Goal: Use online tool/utility: Use online tool/utility

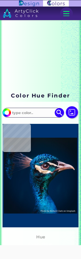
click at [72, 112] on img at bounding box center [71, 112] width 12 height 12
click at [0, 0] on input "file" at bounding box center [0, 0] width 0 height 0
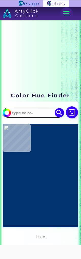
type input "#932916"
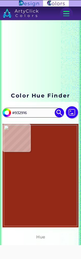
type input "#7f150d"
type input "#7F150D"
type input "#b73618"
type input "#B73618"
type input "#af200e"
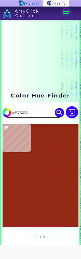
type input "#AF200E"
type input "#b43a21"
type input "#B43A21"
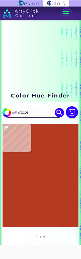
type input "#e36043"
type input "#E36043"
type input "#eb6d48"
type input "#EB6D48"
type input "#ed8162"
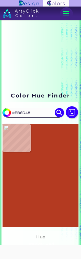
type input "#ED8162"
type input "#eb7f5a"
type input "#EB7F5A"
type input "#e7815b"
type input "#E7815B"
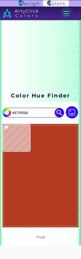
type input "#eb926f"
type input "#EB926F"
type input "#8e341c"
type input "#8E341C"
type input "#af442a"
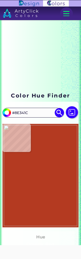
type input "#AF442A"
type input "#cf5e43"
type input "#CF5E43"
type input "#e36c4b"
type input "#E36C4B"
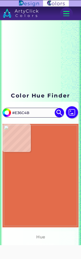
type input "#e16a49"
type input "#E16A49"
type input "#e0906b"
type input "#E0906B"
type input "#eaa07d"
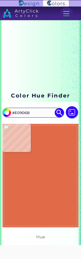
type input "#EAA07D"
type input "#ec9e7b"
type input "#EC9E7B"
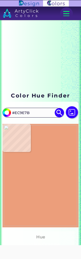
type input "#e79872"
type input "#E79872"
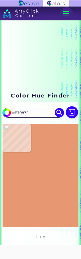
type input "#e09e77"
type input "#E09E77"
type input "#a2492a"
type input "#A2492A"
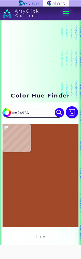
type input "#df6c4e"
type input "#DF6C4E"
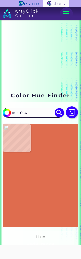
type input "#ee7250"
type input "#EE7250"
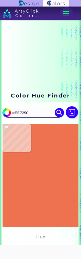
type input "#e77754"
type input "#E77754"
type input "#e67856"
type input "#E67856"
type input "#e1765b"
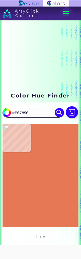
type input "#E1765B"
type input "#e55034"
type input "#E55034"
type input "#e35837"
type input "#E35837"
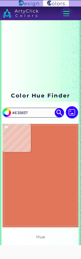
type input "#eb6b45"
type input "#EB6B45"
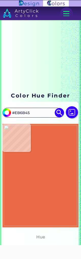
type input "#e56741"
type input "#E56741"
type input "#ec704e"
type input "#EC704E"
type input "#f0704f"
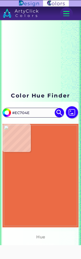
type input "#F0704F"
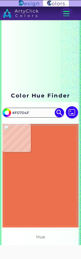
type input "#ec704e"
type input "#EC704E"
type input "#e56741"
type input "#E56741"
type input "#eb6b45"
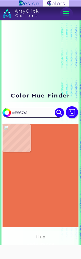
type input "#EB6B45"
type input "#e35837"
type input "#E35837"
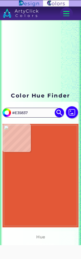
type input "#eb6b45"
type input "#EB6B45"
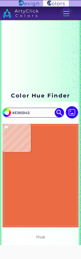
type input "#e56741"
type input "#E56741"
type input "#eb6b45"
type input "#EB6B45"
type input "#e35837"
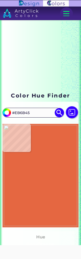
type input "#E35837"
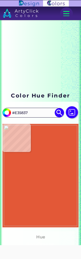
type input "#e54b34"
type input "#E54B34"
type input "#e0906b"
type input "#E0906B"
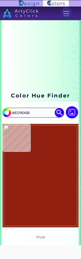
type input "#922010"
type input "#7e2e1d"
type input "#7E2E1D"
type input "#804621"
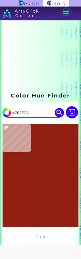
type input "#804621"
type input "#b67745"
type input "#B67745"
type input "#a5632f"
type input "#A5632F"
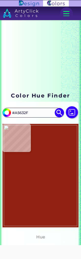
type input "#a87346"
type input "#A87346"
type input "#96672f"
type input "#96672F"
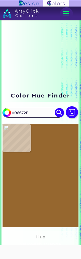
type input "#8d4417"
type input "#8D4417"
type input "#ee6e4e"
type input "#EE6E4E"
type input "#ea7e5c"
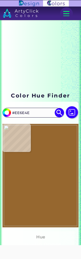
type input "#EA7E5C"
type input "#e7825f"
type input "#E7825F"
type input "#ef8a66"
type input "#EF8A66"
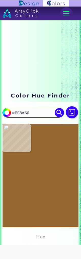
type input "#f08661"
type input "#F08661"
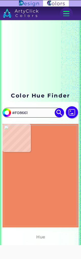
type input "#e68d64"
type input "#E68D64"
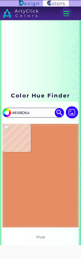
type input "#f08661"
type input "#F08661"
type input "#ef8a66"
type input "#EF8A66"
type input "#e7825f"
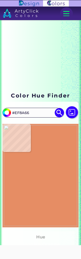
type input "#E7825F"
type input "#ea7e5c"
type input "#EA7E5C"
type input "#e97756"
type input "#E97756"
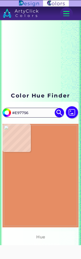
type input "#e97250"
type input "#E97250"
type input "#eb764e"
type input "#EB764E"
type input "#e07b52"
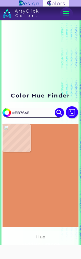
type input "#E07B52"
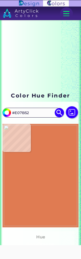
type input "#eb764e"
type input "#EB764E"
type input "#e97250"
type input "#E97250"
type input "#eb7554"
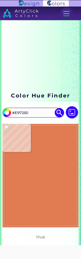
type input "#EB7554"
type input "#ec7d5b"
type input "#EC7D5B"
type input "#eb7753"
type input "#EB7753"
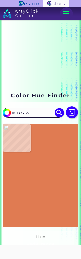
type input "#f0815d"
type input "#F0815D"
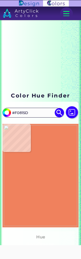
click at [60, 113] on img at bounding box center [58, 112] width 9 height 9
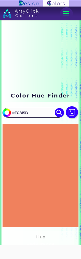
click at [57, 115] on img at bounding box center [58, 112] width 9 height 9
click at [57, 116] on img at bounding box center [58, 112] width 9 height 9
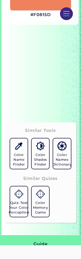
scroll to position [425, 0]
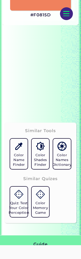
click at [22, 167] on h5 "Color Name Finder" at bounding box center [18, 160] width 13 height 14
